Goal: Information Seeking & Learning: Learn about a topic

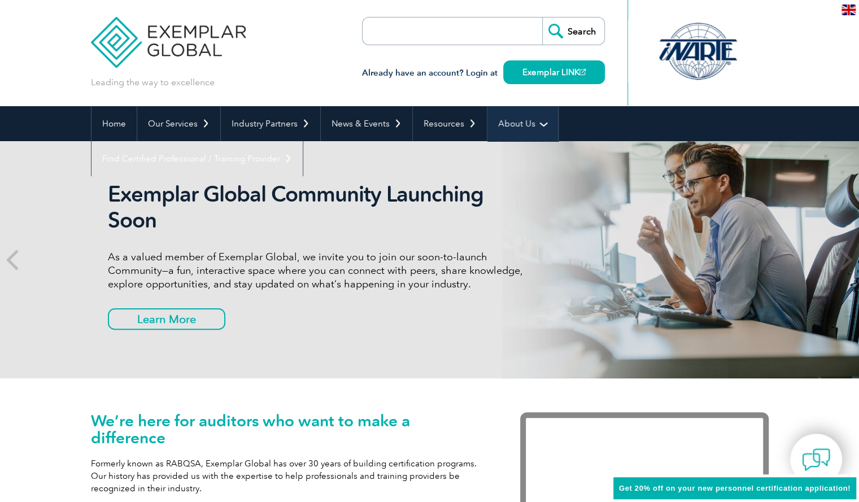
click at [525, 130] on link "About Us" at bounding box center [522, 123] width 71 height 35
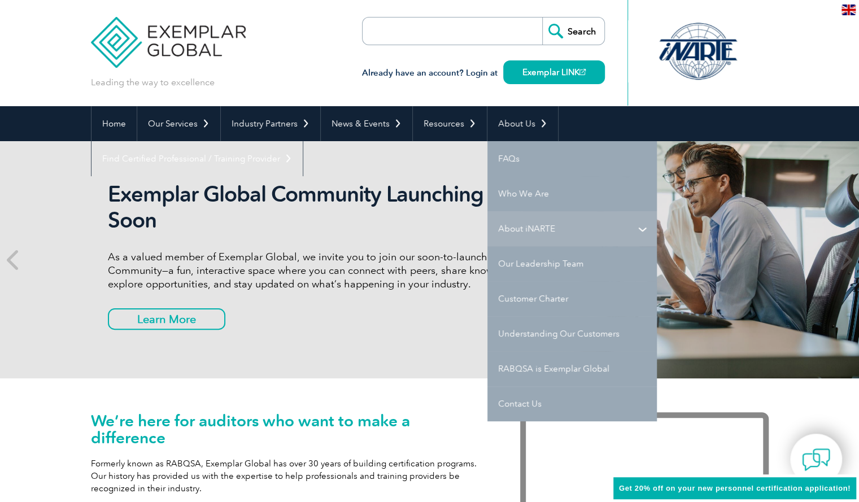
click at [505, 229] on link "About iNARTE" at bounding box center [571, 228] width 169 height 35
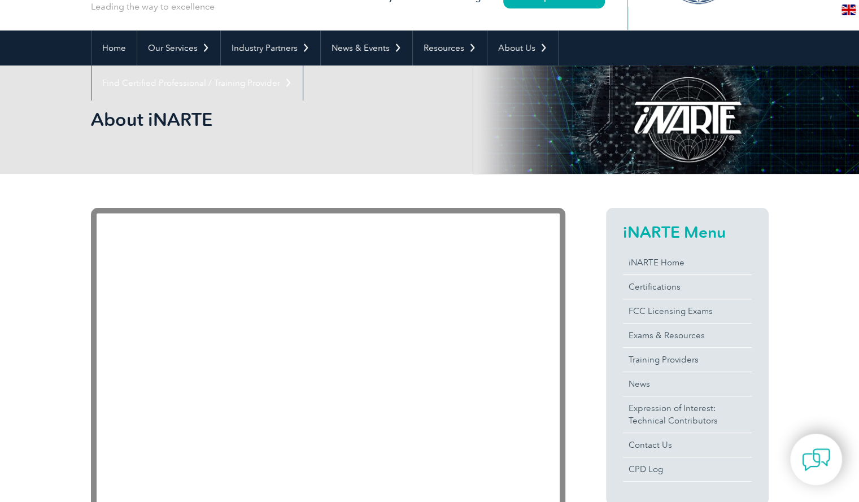
scroll to position [113, 0]
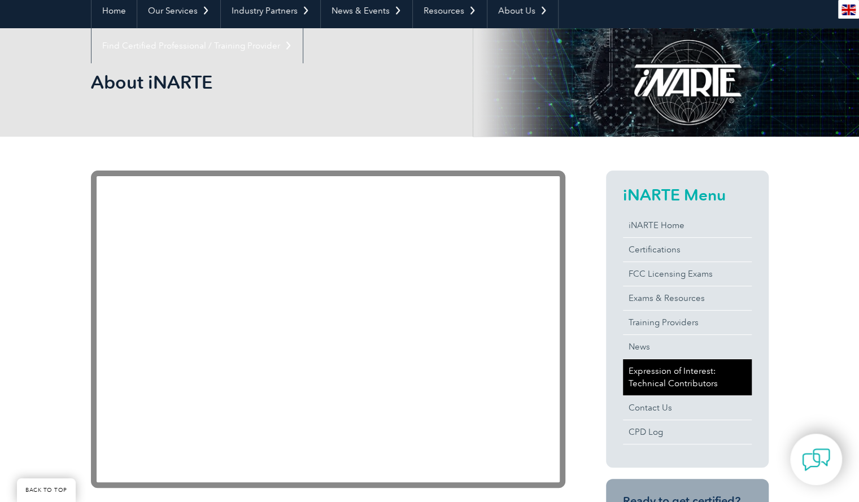
click at [690, 378] on link "Expression of Interest: Technical Contributors" at bounding box center [687, 377] width 129 height 36
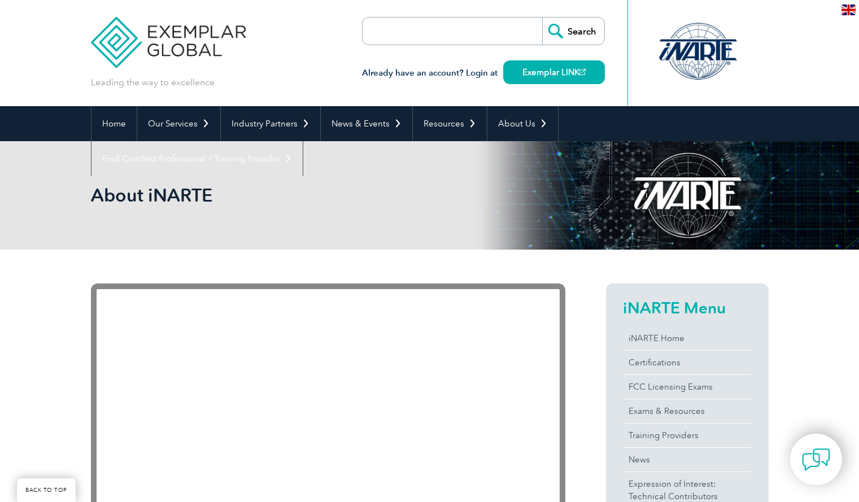
scroll to position [113, 0]
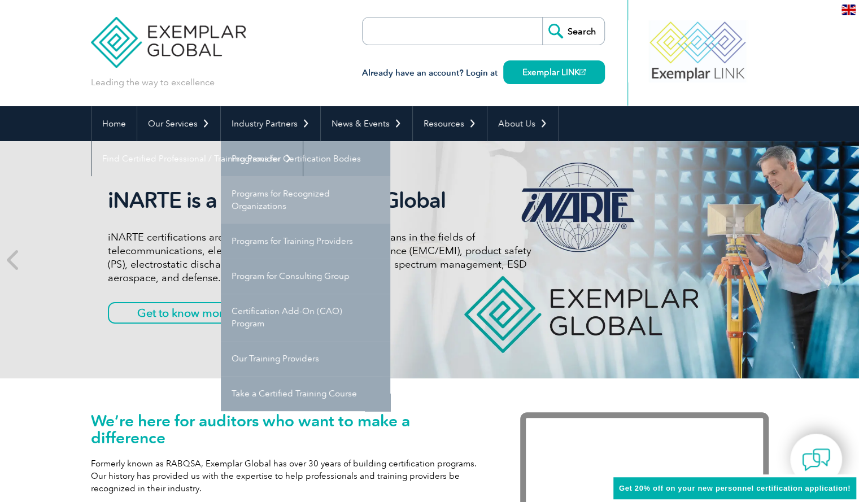
click at [285, 200] on link "Programs for Recognized Organizations" at bounding box center [305, 199] width 169 height 47
